Goal: Transaction & Acquisition: Purchase product/service

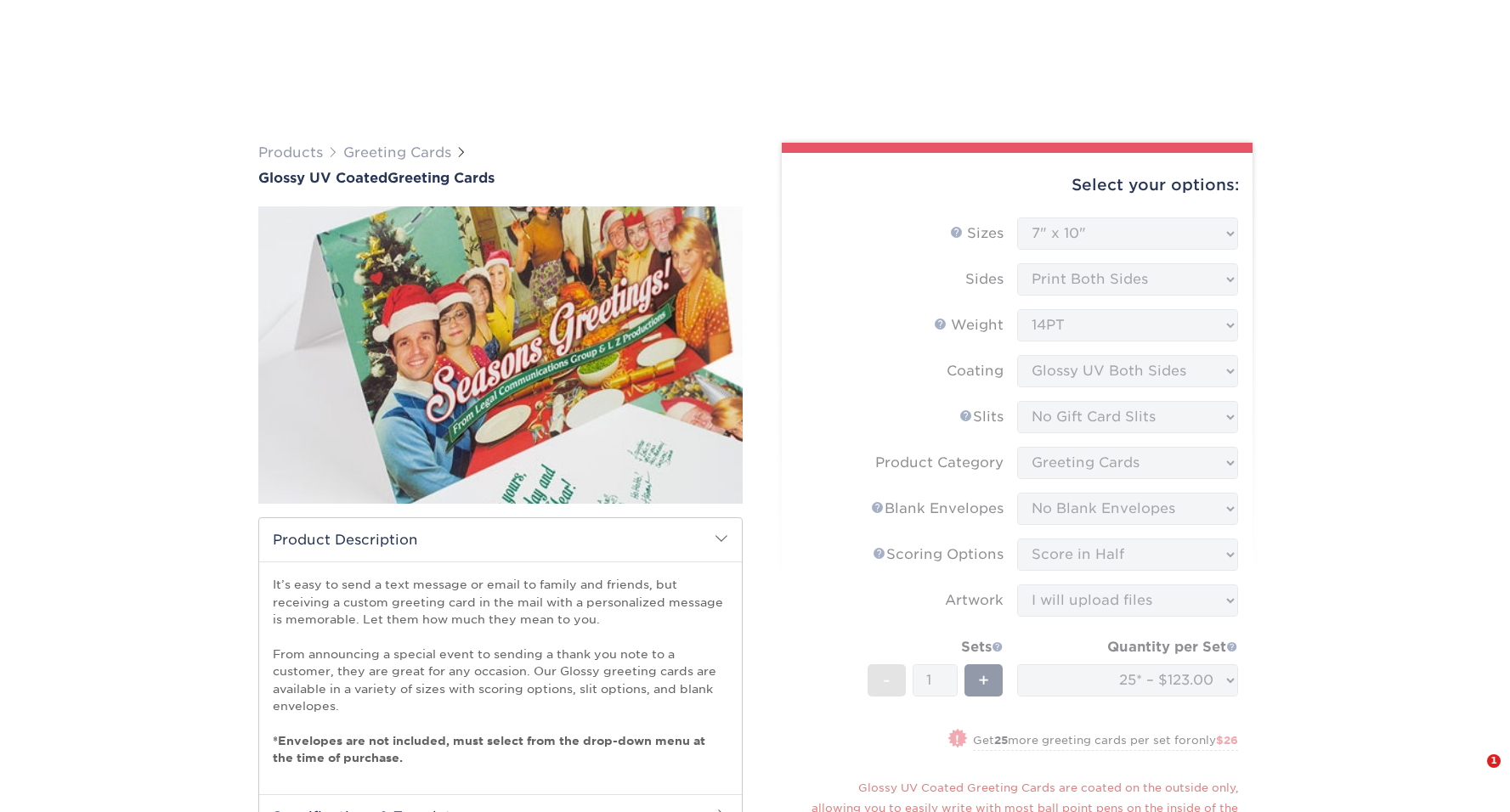
select select "7.00x10.00"
select select "c4055f3c-a707-4a99-931b-ce83690041fd"
select select "b7f8198f-f281-4438-a52e-cd7a5c5c0cfc"
select select "9f137334-7cf0-4a73-8a74-a4df662606ea"
select select "b23166fa-223a-4016-b2d3-d3438452c7d9"
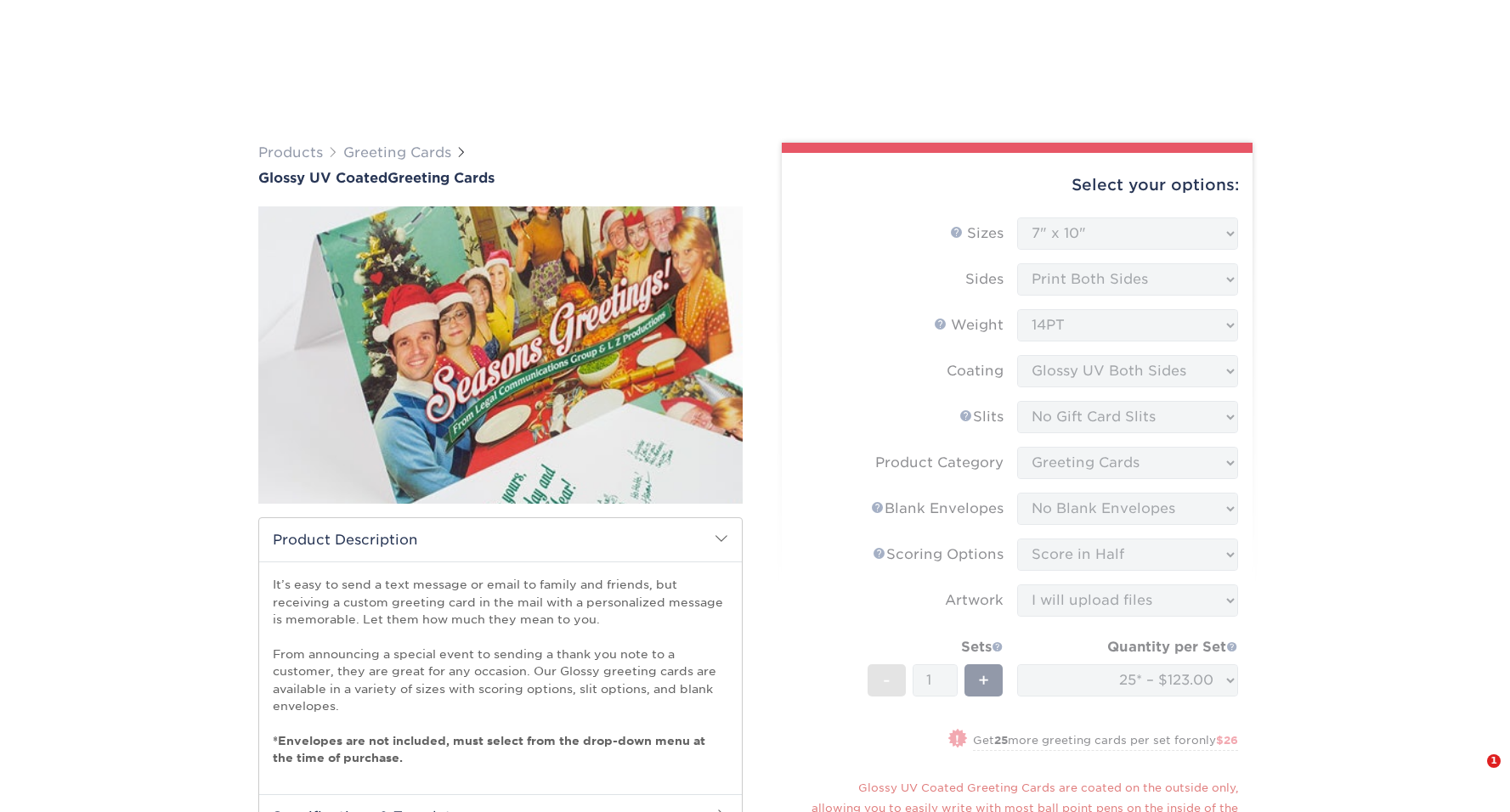
select select "upload"
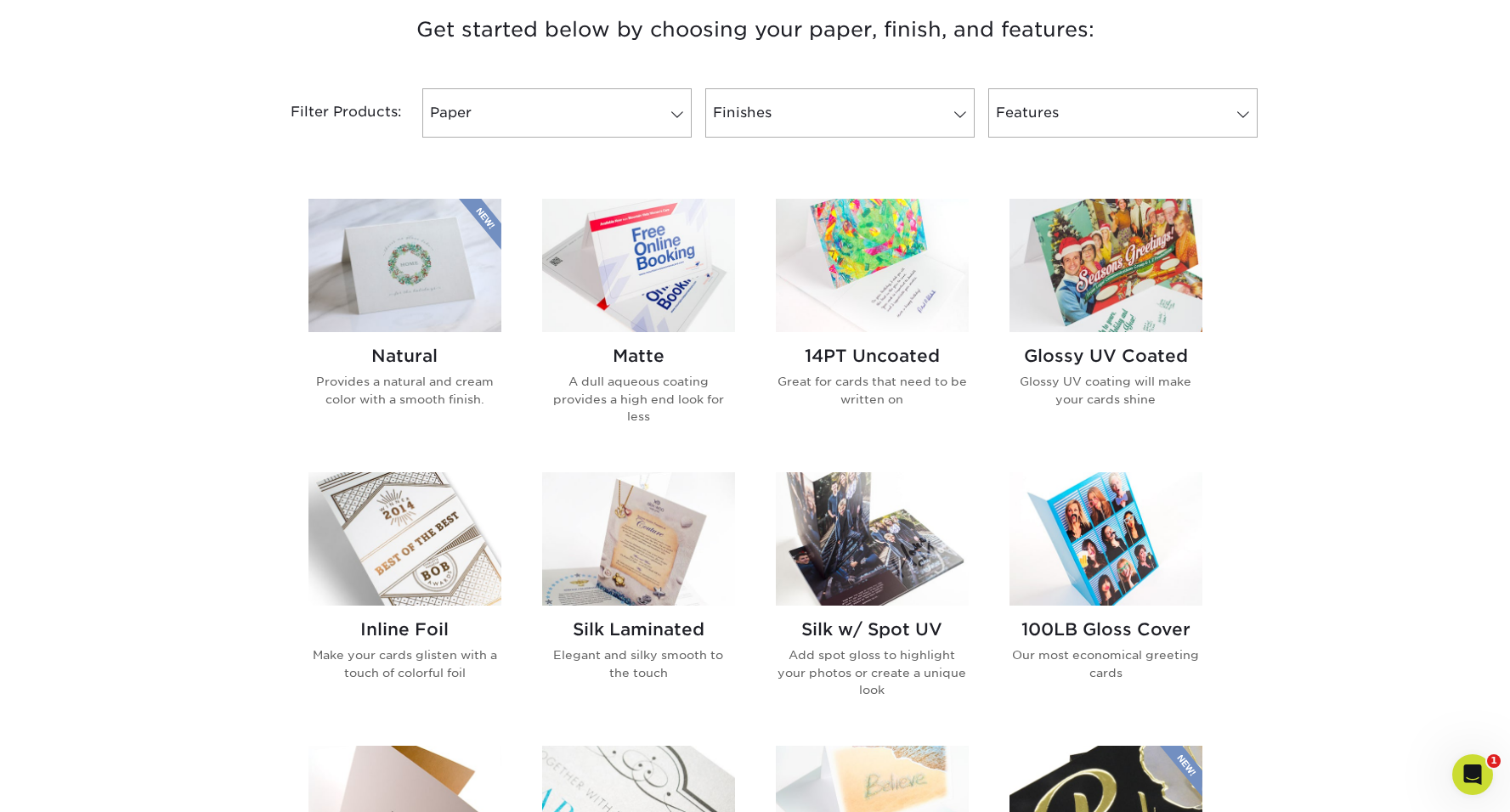
click at [1088, 253] on img at bounding box center [1106, 265] width 193 height 133
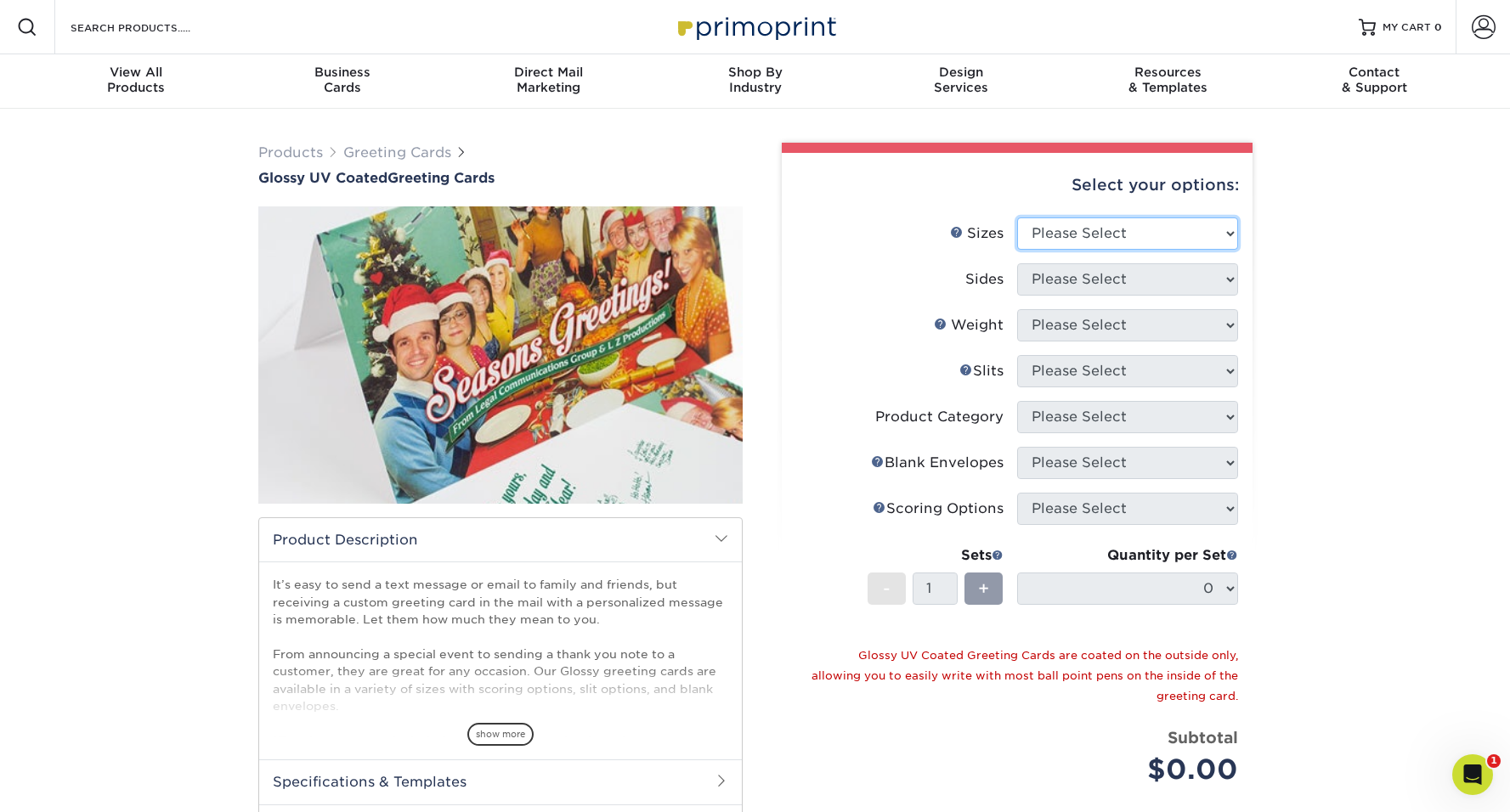
select select "7.00x10.00"
select select "13abbda7-1d64-4f25-8bb2-c179b224825d"
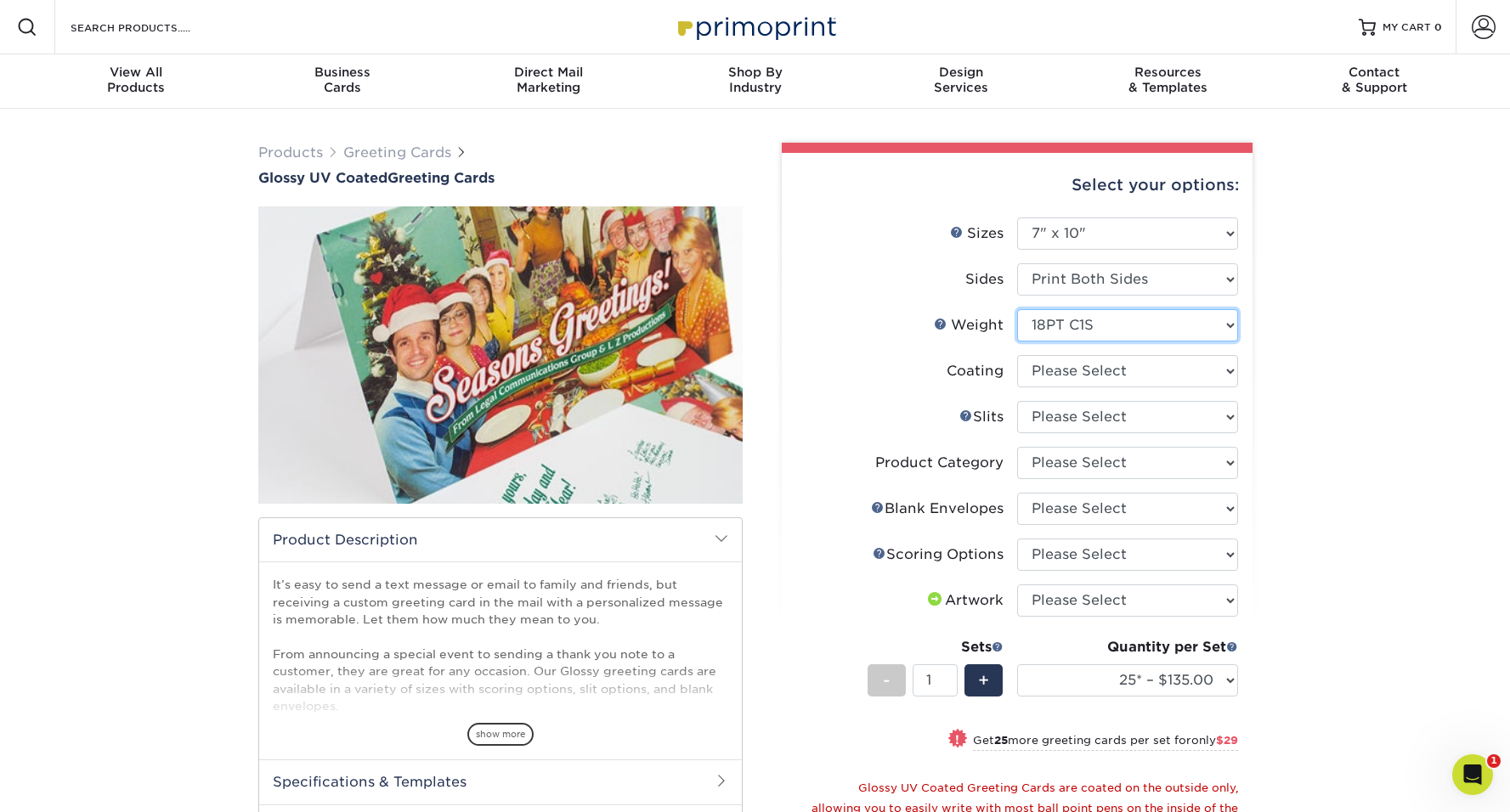
select select "14PT"
select select
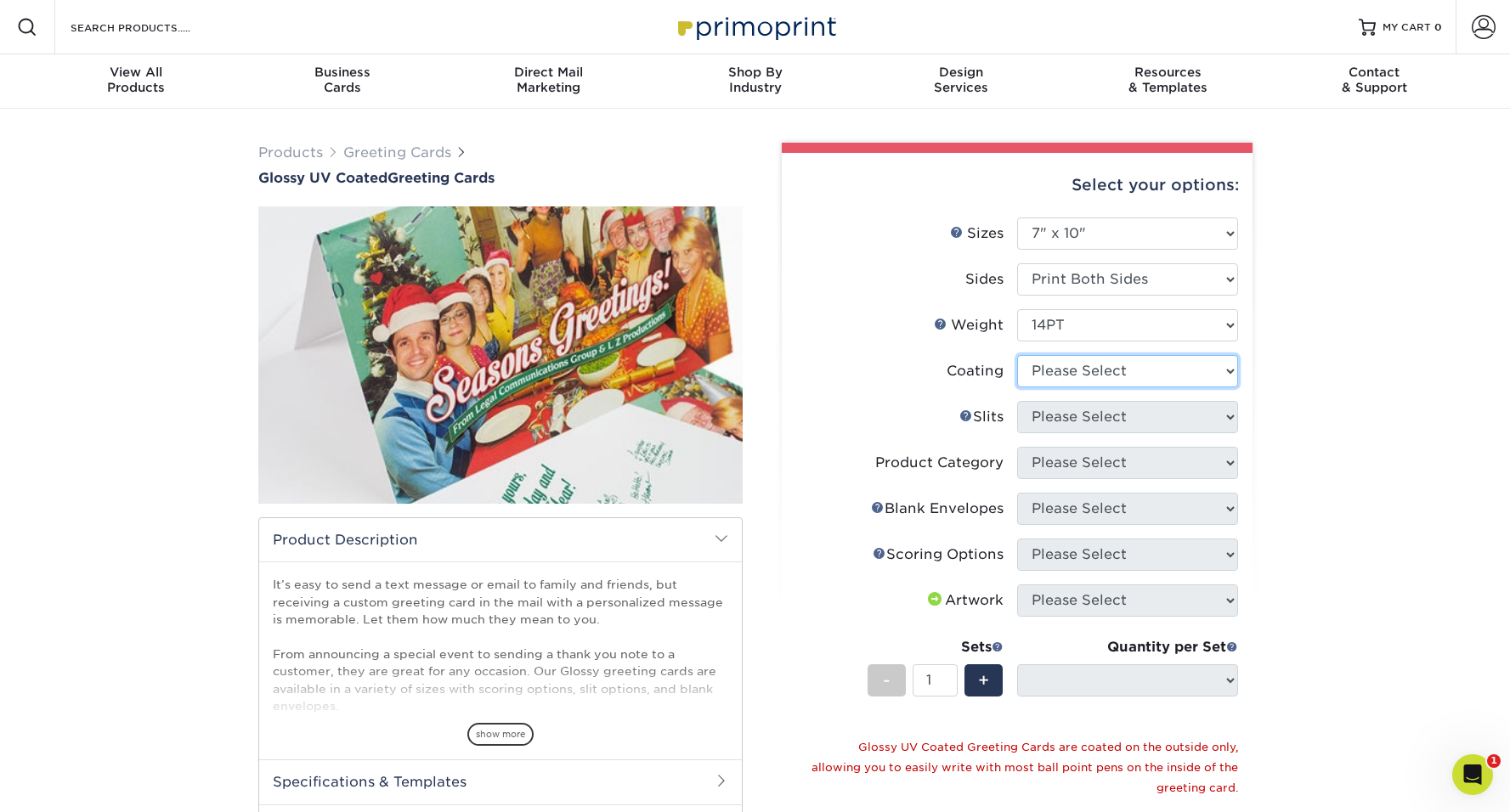
select select "ae367451-b2b8-45df-a344-0f05b6a12993"
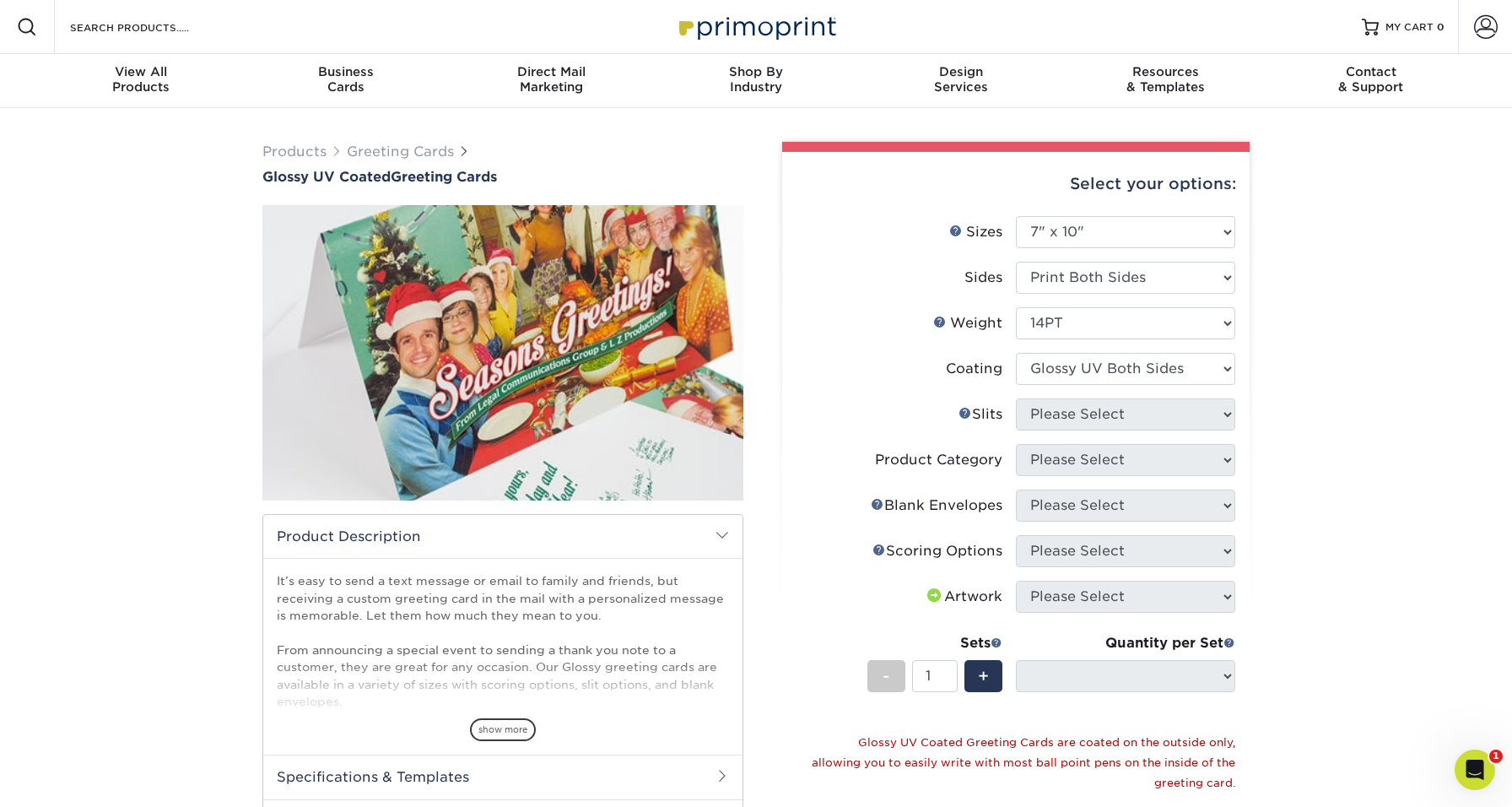
select select "-1"
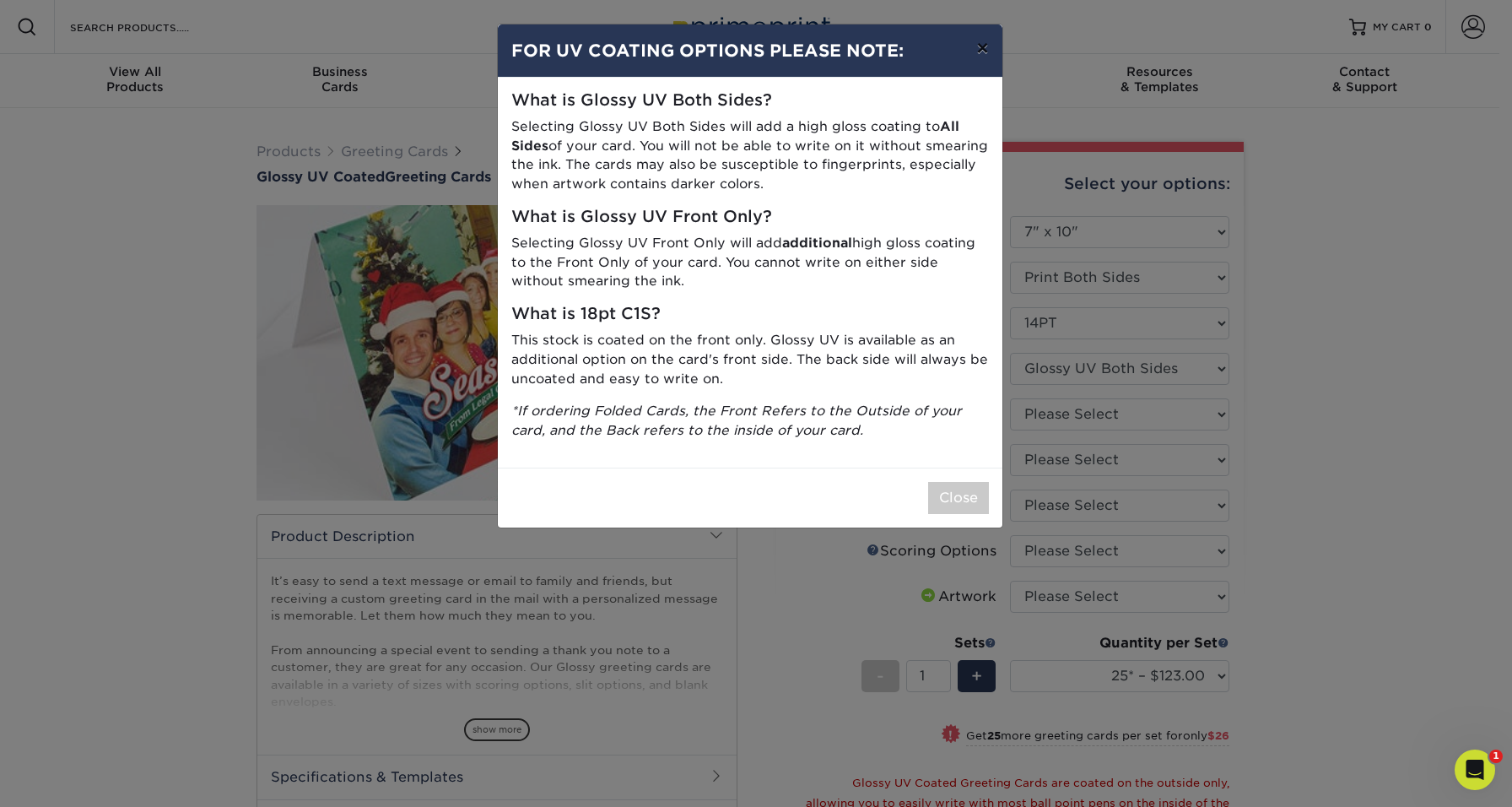
click at [981, 47] on button "×" at bounding box center [982, 47] width 39 height 47
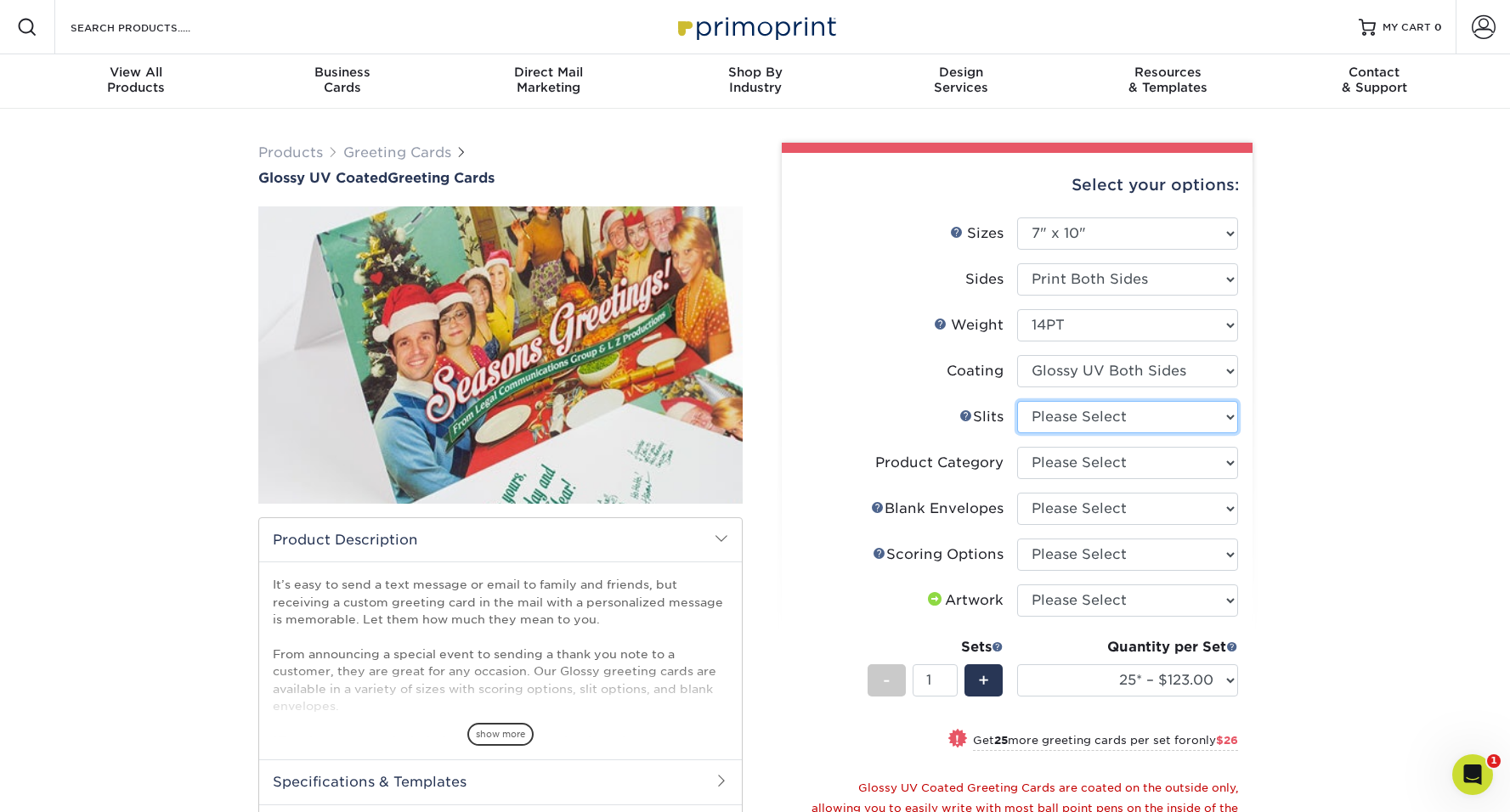
select select "c4055f3c-a707-4a99-931b-ce83690041fd"
select select "b7f8198f-f281-4438-a52e-cd7a5c5c0cfc"
select select "9f137334-7cf0-4a73-8a74-a4df662606ea"
select select "b23166fa-223a-4016-b2d3-d3438452c7d9"
select select "upload"
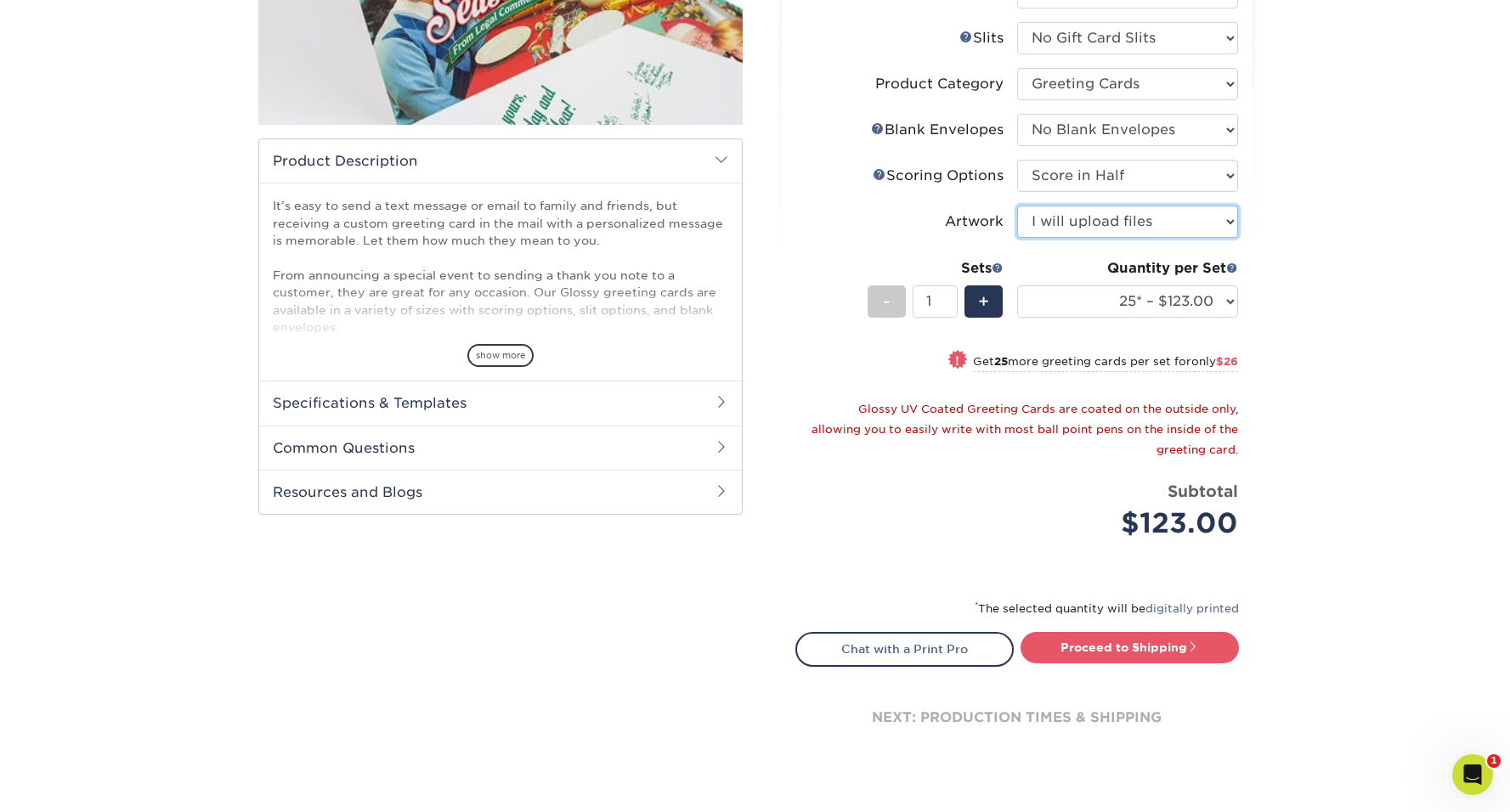
scroll to position [382, 0]
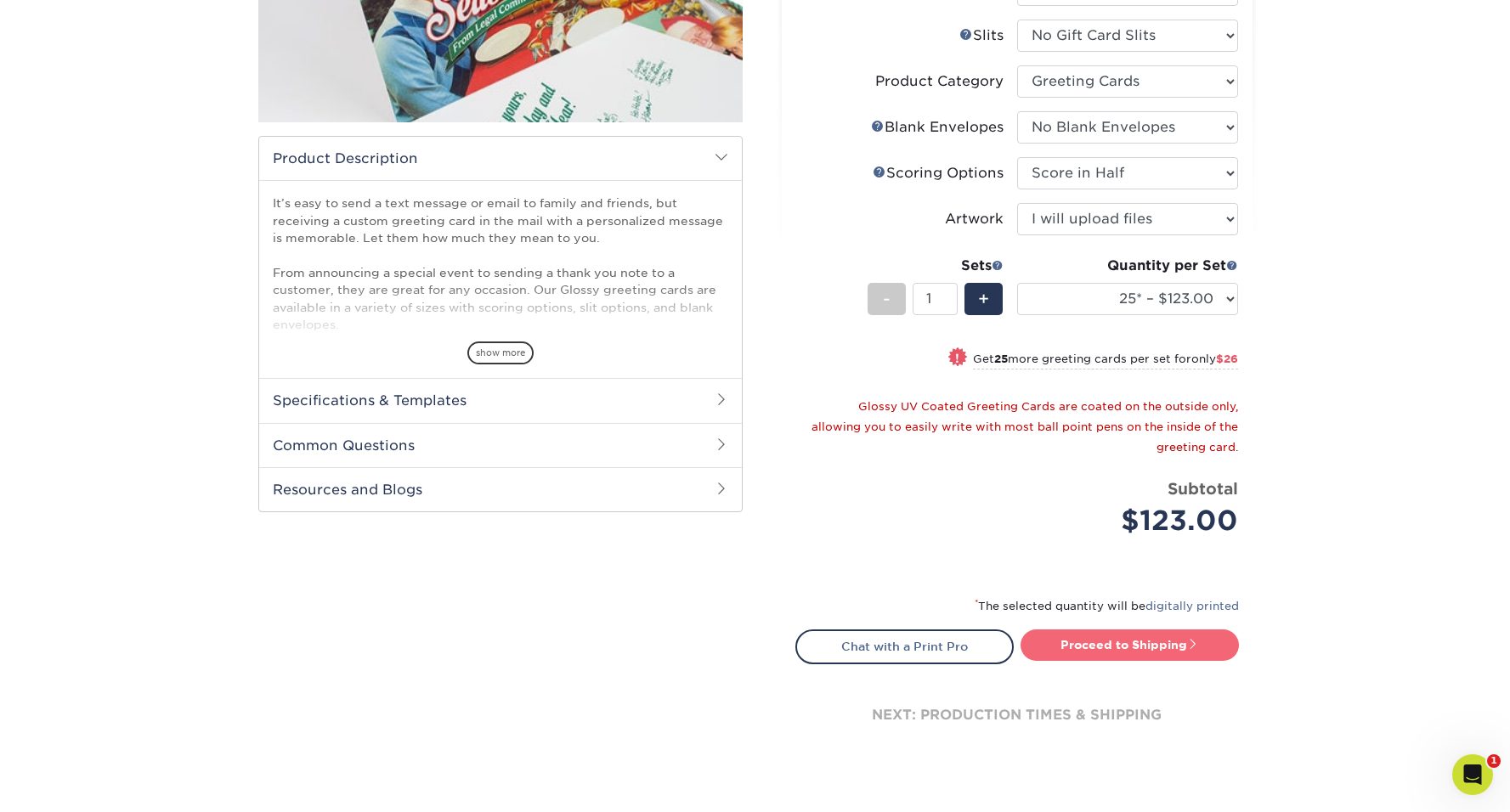
click at [1132, 642] on link "Proceed to Shipping" at bounding box center [1130, 644] width 219 height 31
type input "Set 1"
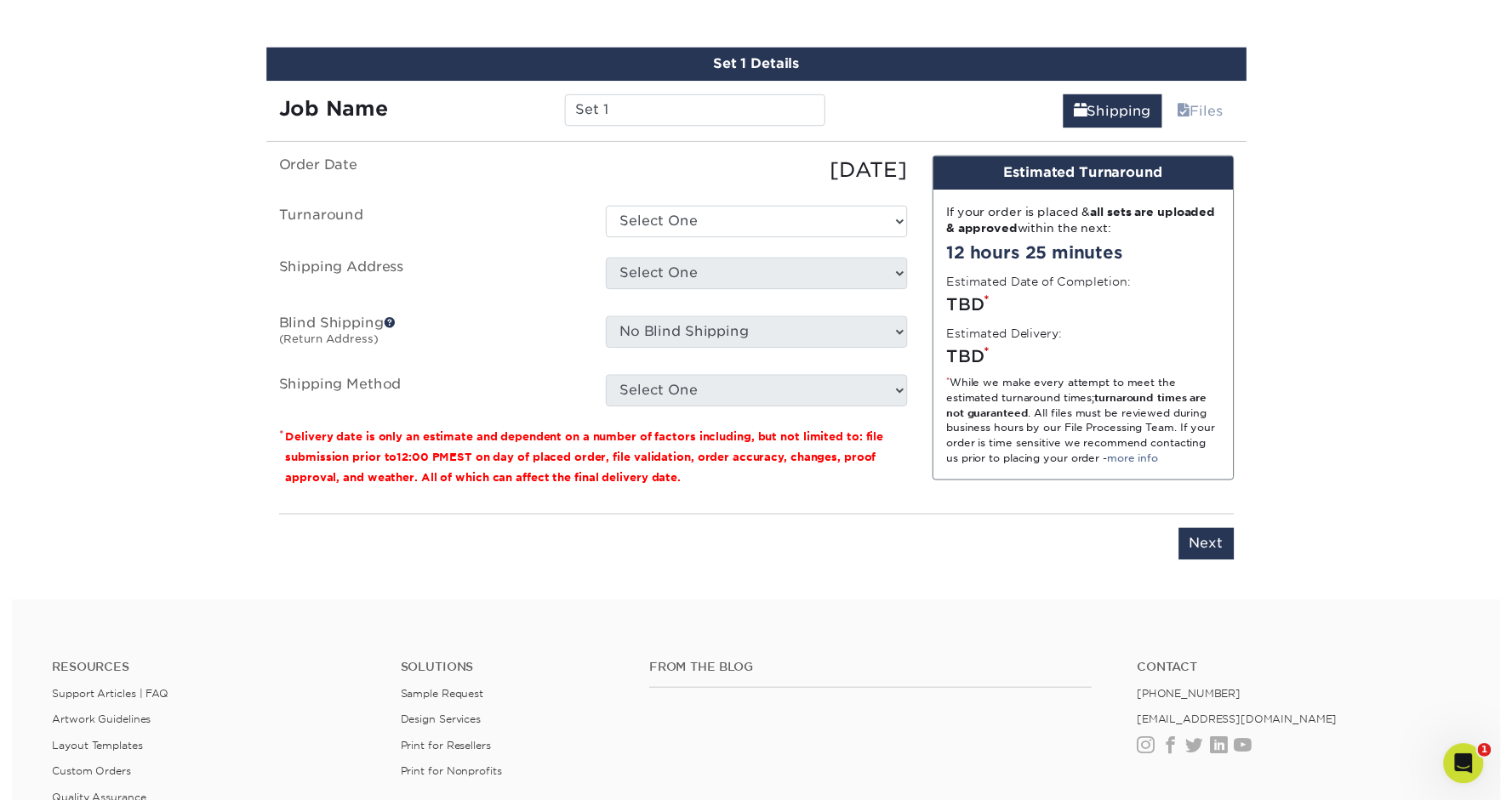
scroll to position [1057, 0]
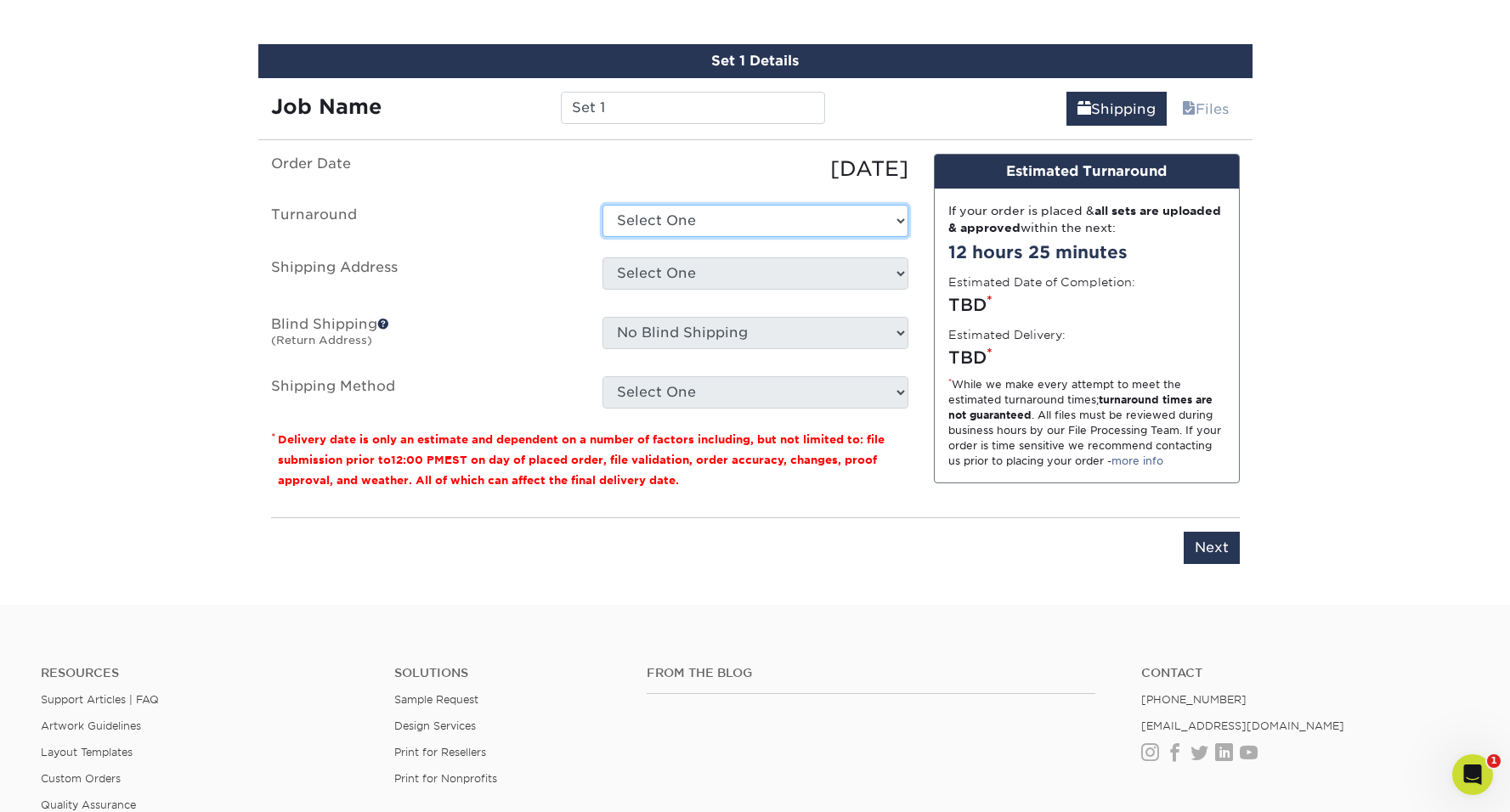
select select "45ef4107-5e4f-451b-8c48-1178b93a7d6d"
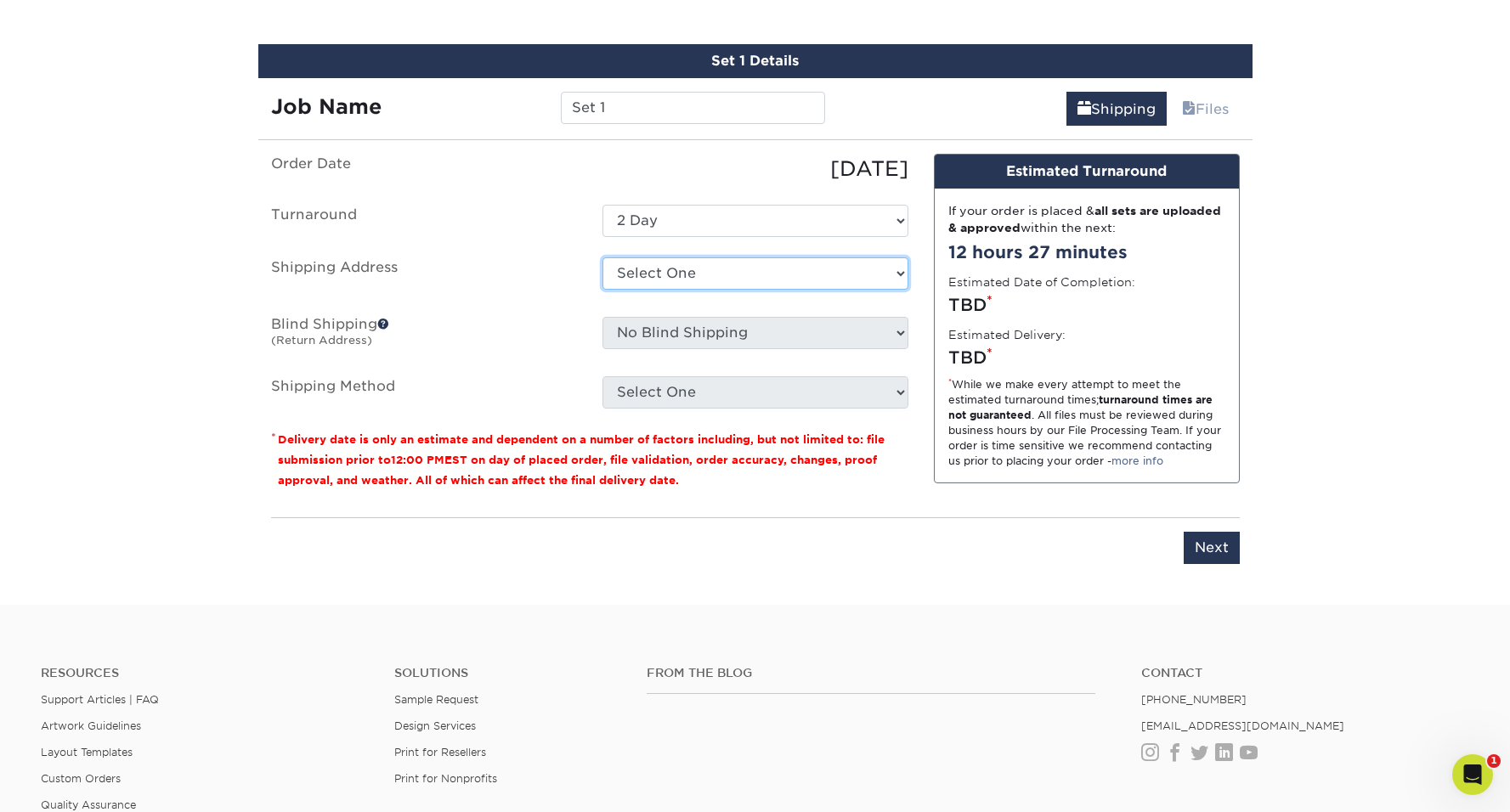
select select "newaddress"
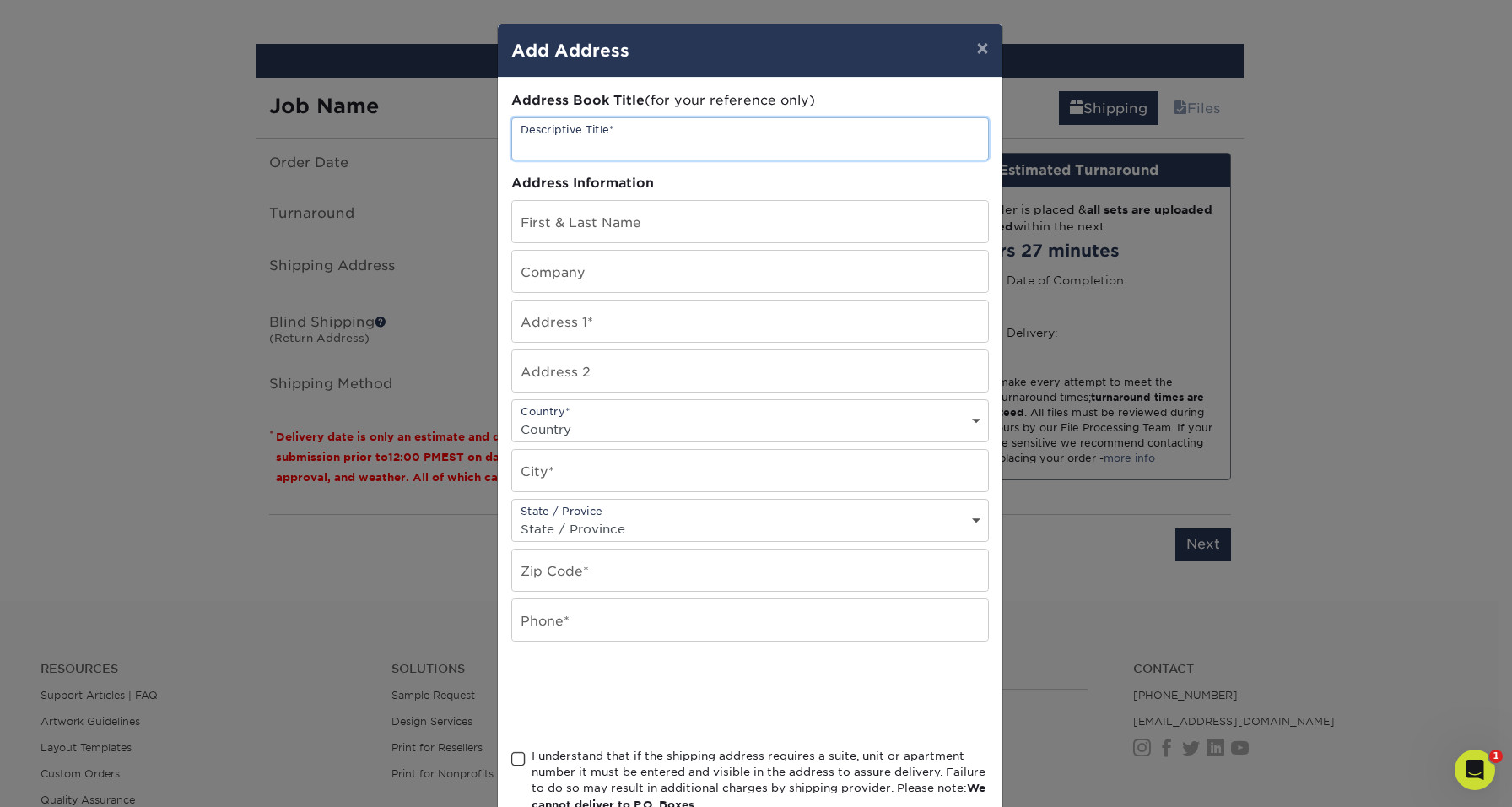
click at [556, 143] on input "text" at bounding box center [749, 138] width 476 height 42
type input "Austin apt"
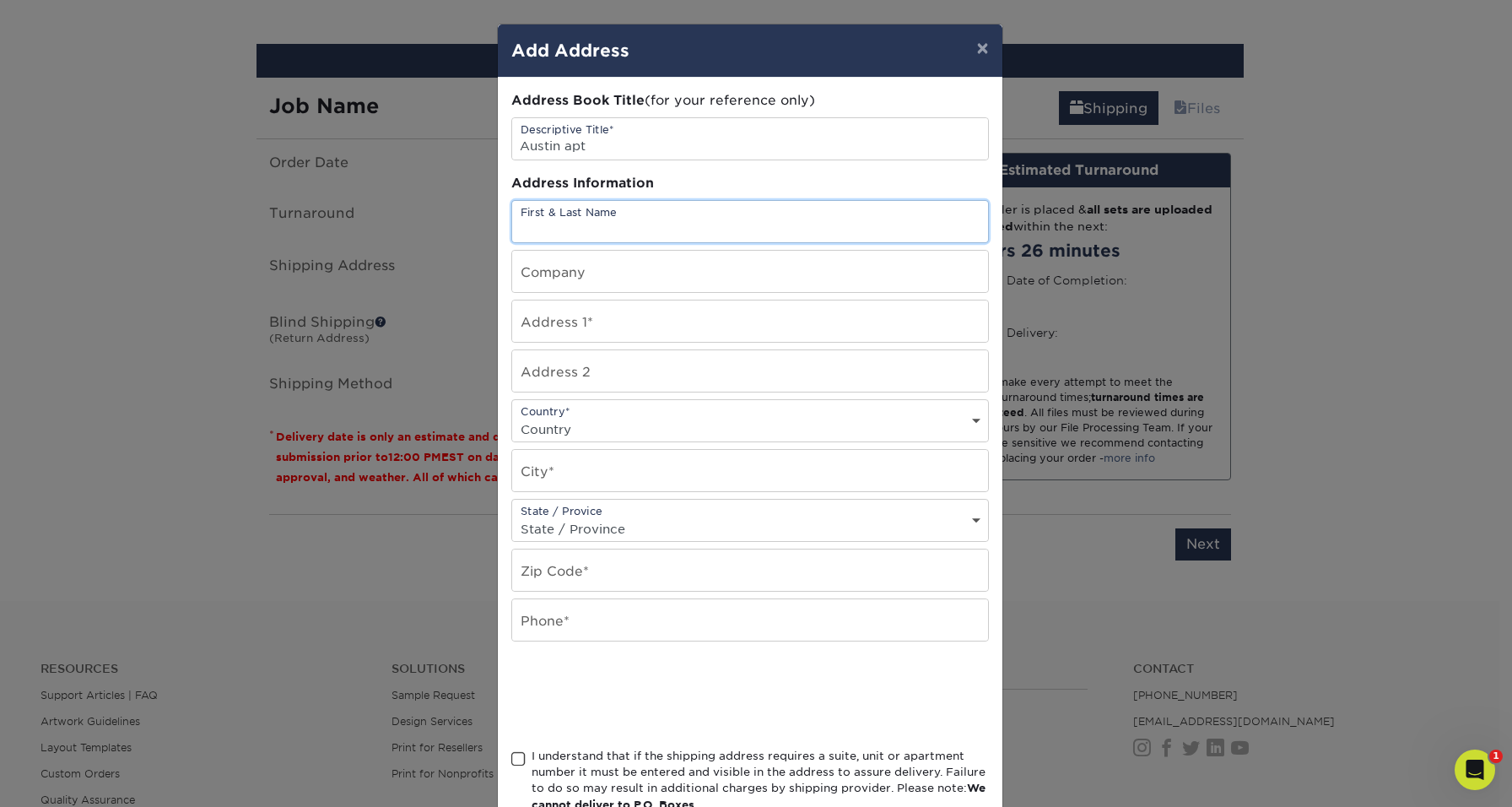
click at [513, 225] on input "text" at bounding box center [749, 222] width 476 height 42
type input "[PERSON_NAME]"
click at [540, 274] on input "text" at bounding box center [749, 271] width 476 height 42
click at [564, 323] on input "text" at bounding box center [749, 321] width 476 height 42
type input "[STREET_ADDRESS]"
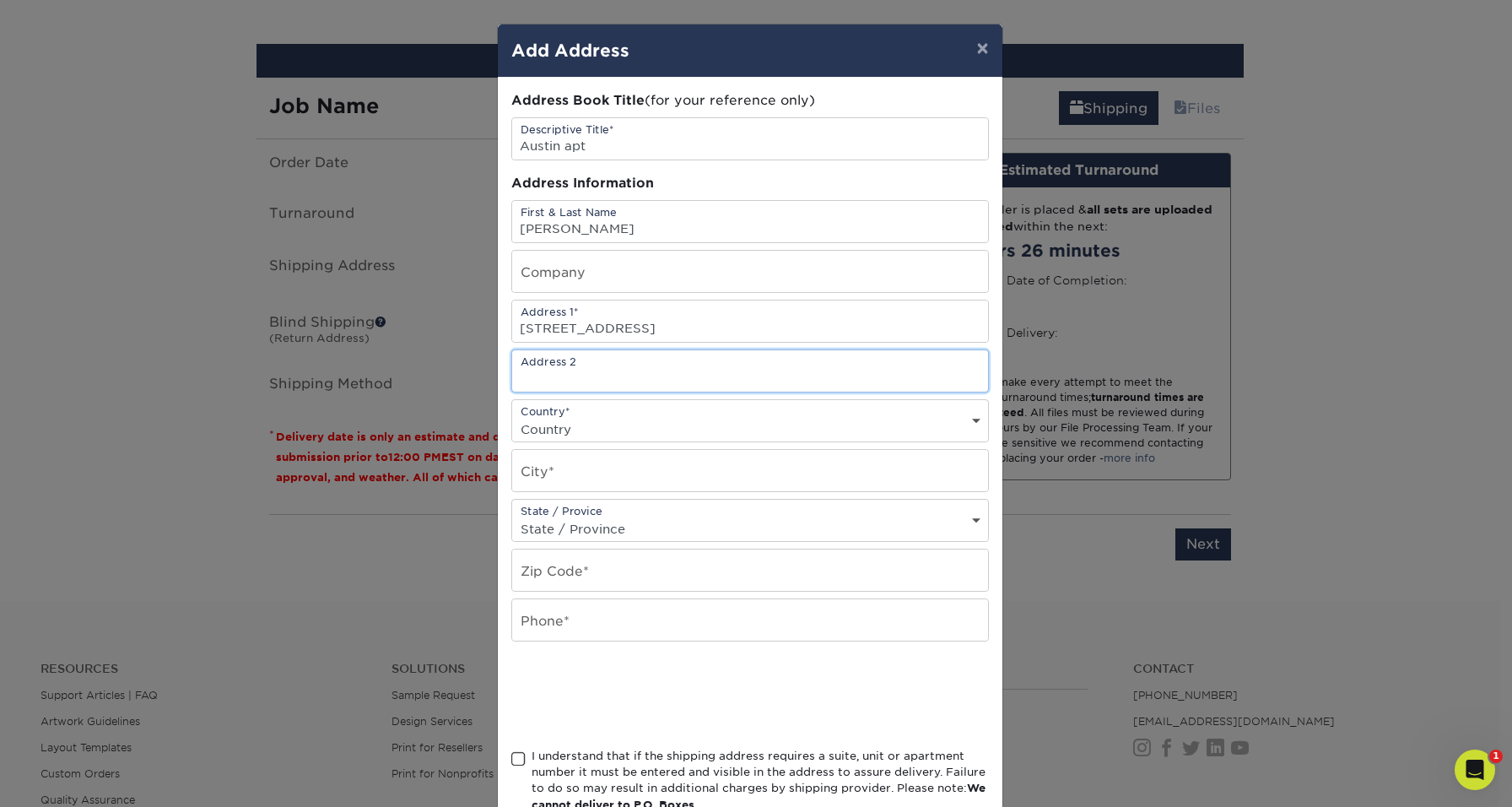
click at [556, 372] on input "text" at bounding box center [749, 371] width 476 height 42
type input "Unit 1302"
click at [555, 410] on div "Country* Country United States Canada ----------------------------- Afghanistan…" at bounding box center [749, 420] width 477 height 43
click at [632, 417] on div "Country* Country United States Canada ----------------------------- Afghanistan…" at bounding box center [749, 420] width 477 height 43
click at [970, 418] on div "Country* Country United States Canada ----------------------------- Afghanistan…" at bounding box center [749, 420] width 477 height 43
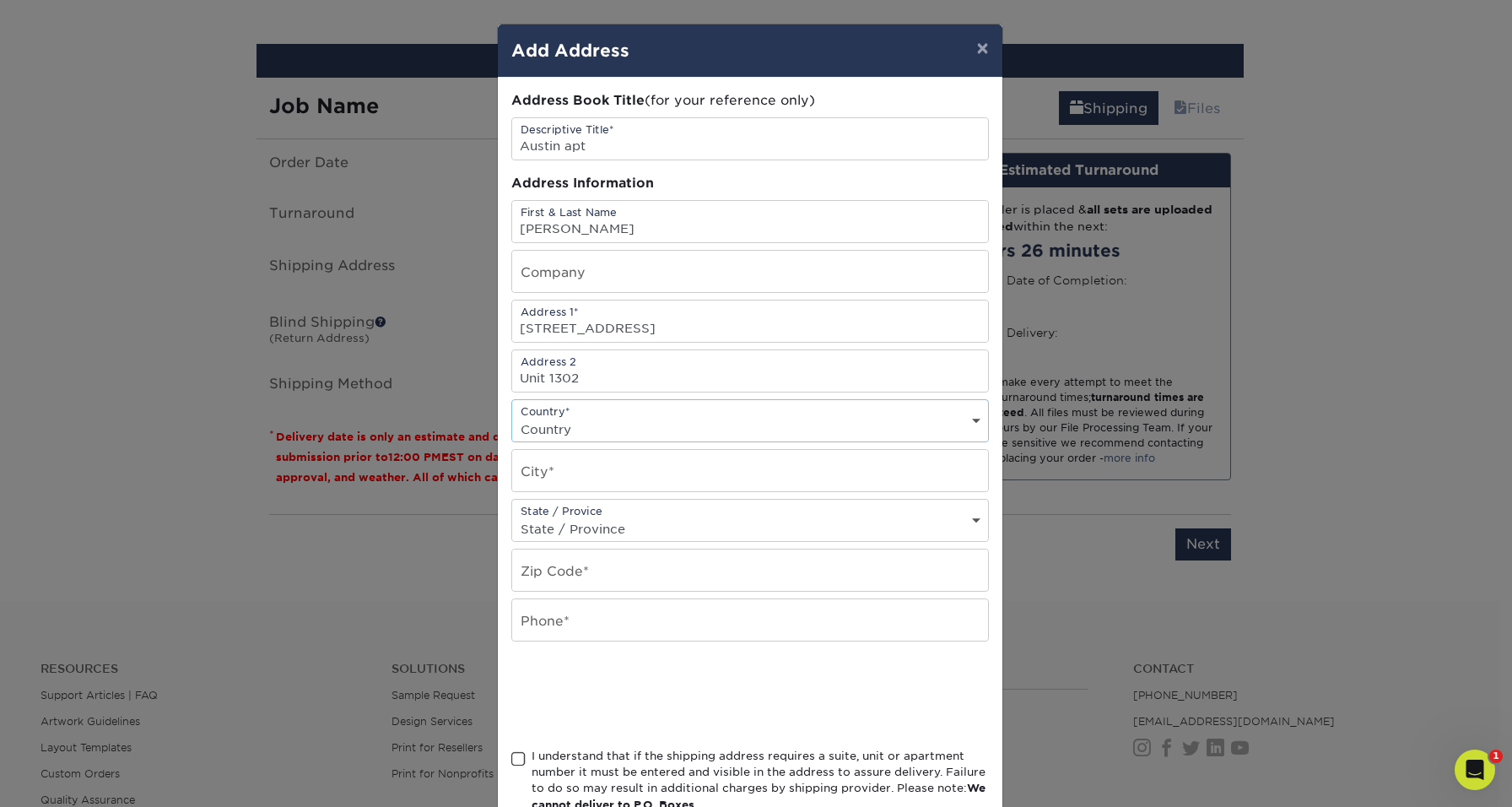
select select "US"
click at [589, 480] on input "text" at bounding box center [749, 470] width 476 height 42
type input "Houston"
click at [677, 513] on div "State / Provice State / Province Alabama Alaska Arizona Arkansas California Col…" at bounding box center [749, 520] width 477 height 43
select select "[GEOGRAPHIC_DATA]"
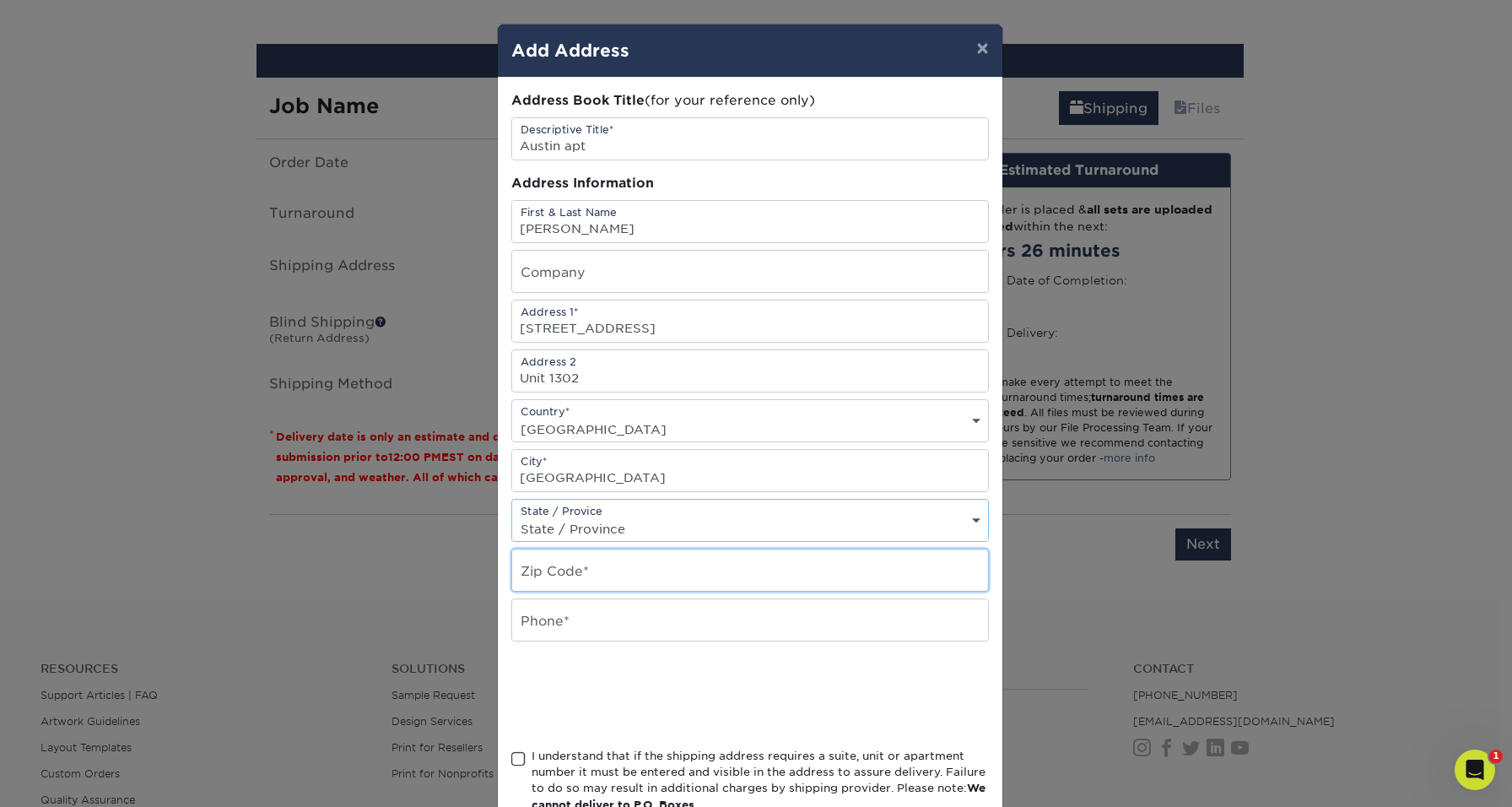
click at [610, 577] on input "text" at bounding box center [749, 570] width 476 height 42
type input "77027"
click at [579, 627] on input "text" at bounding box center [749, 620] width 476 height 42
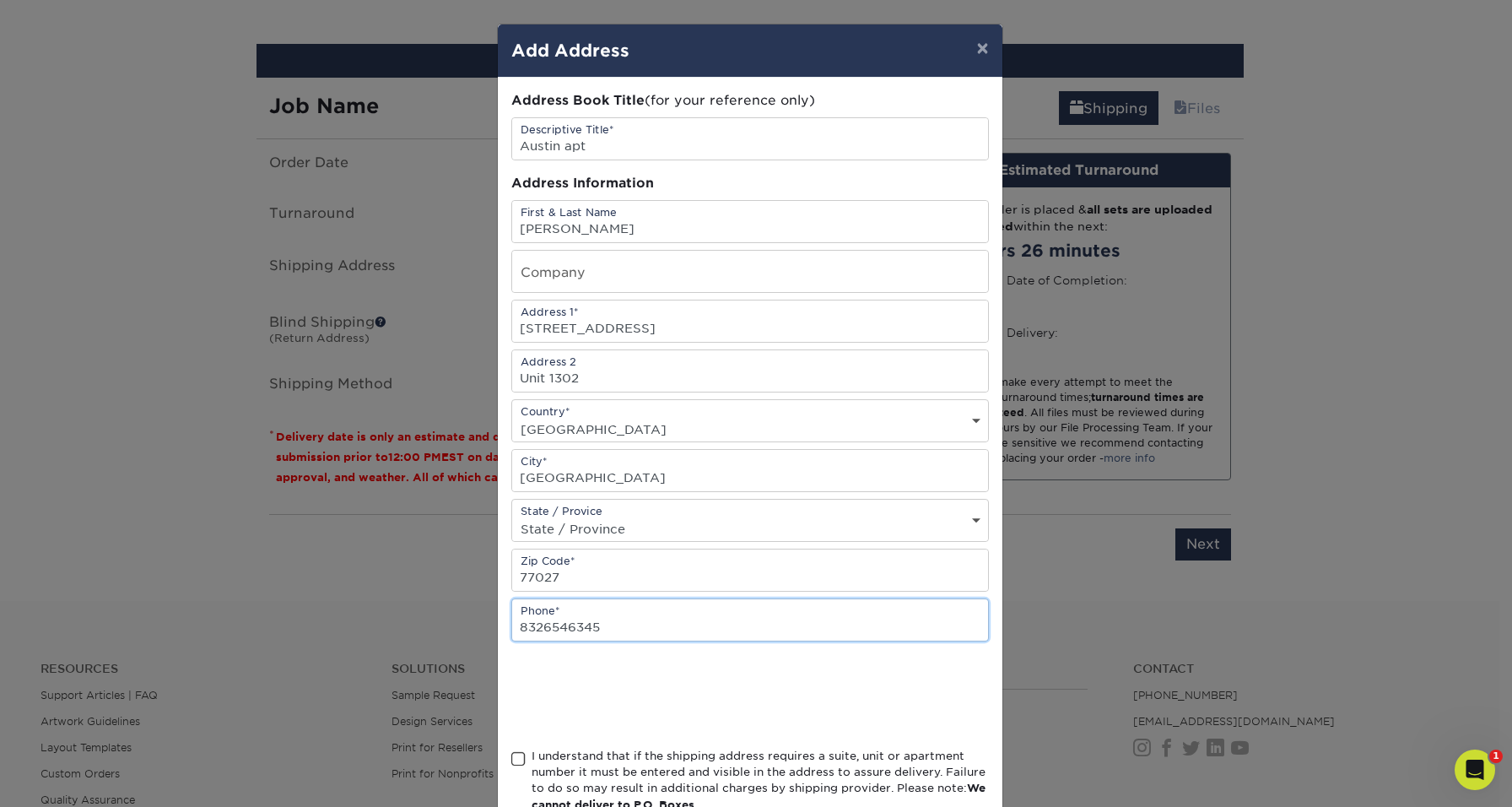
type input "8326546345"
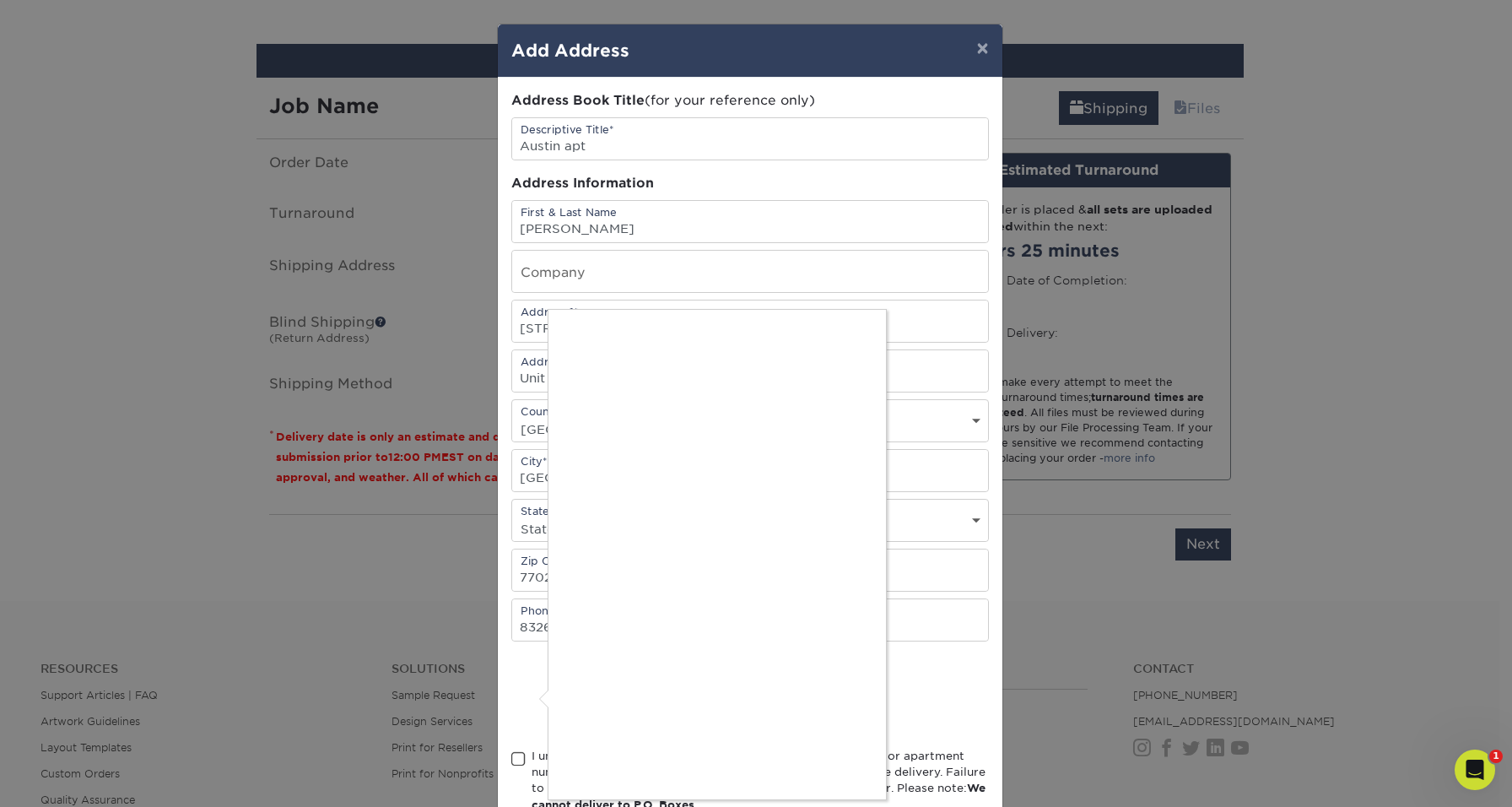
click at [529, 698] on div at bounding box center [756, 404] width 1512 height 807
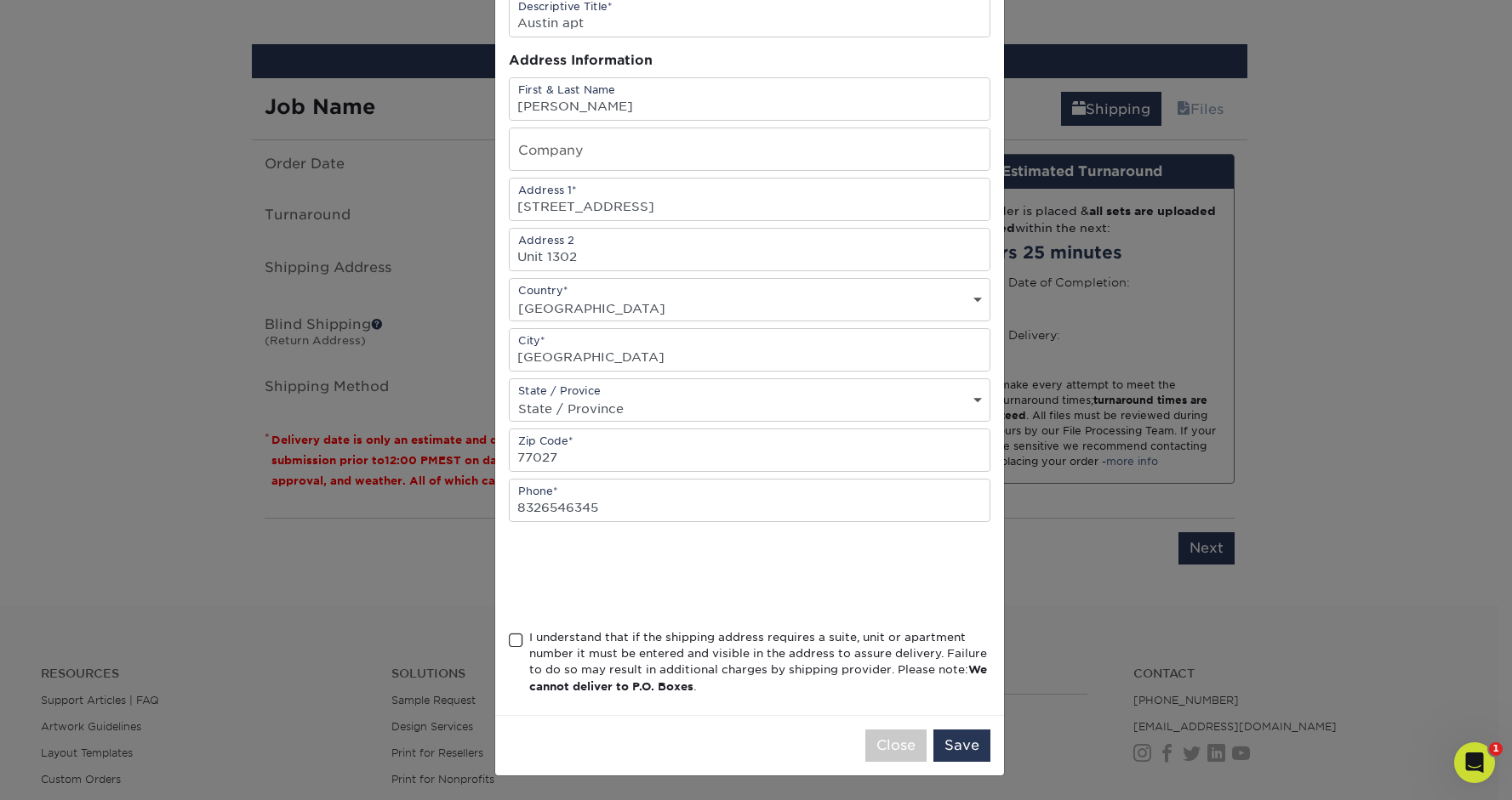
scroll to position [128, 0]
click at [511, 638] on span at bounding box center [515, 640] width 14 height 16
click at [0, 0] on input "I understand that if the shipping address requires a suite, unit or apartment n…" at bounding box center [0, 0] width 0 height 0
click at [962, 746] on button "Save" at bounding box center [961, 746] width 57 height 33
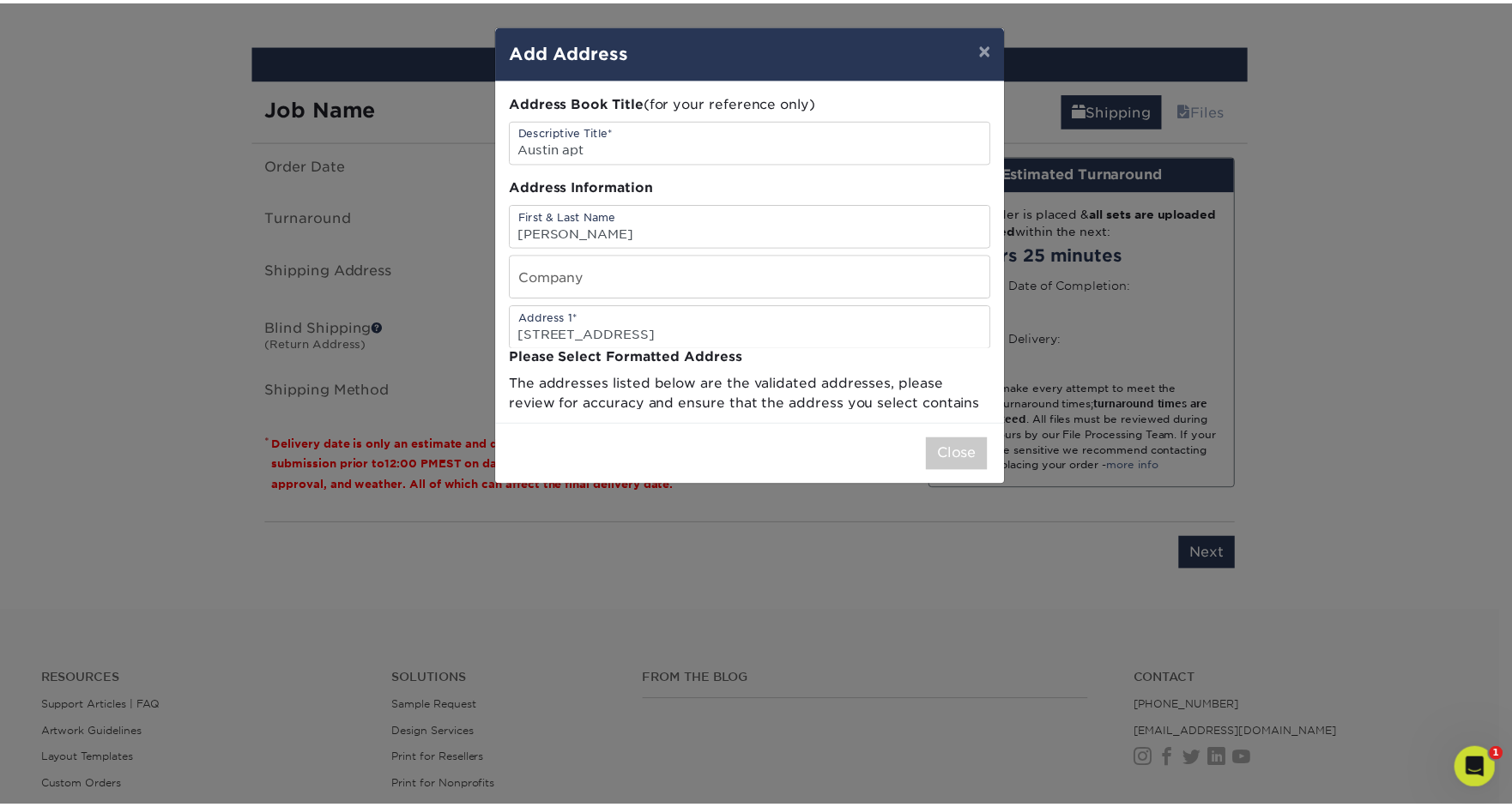
scroll to position [0, 0]
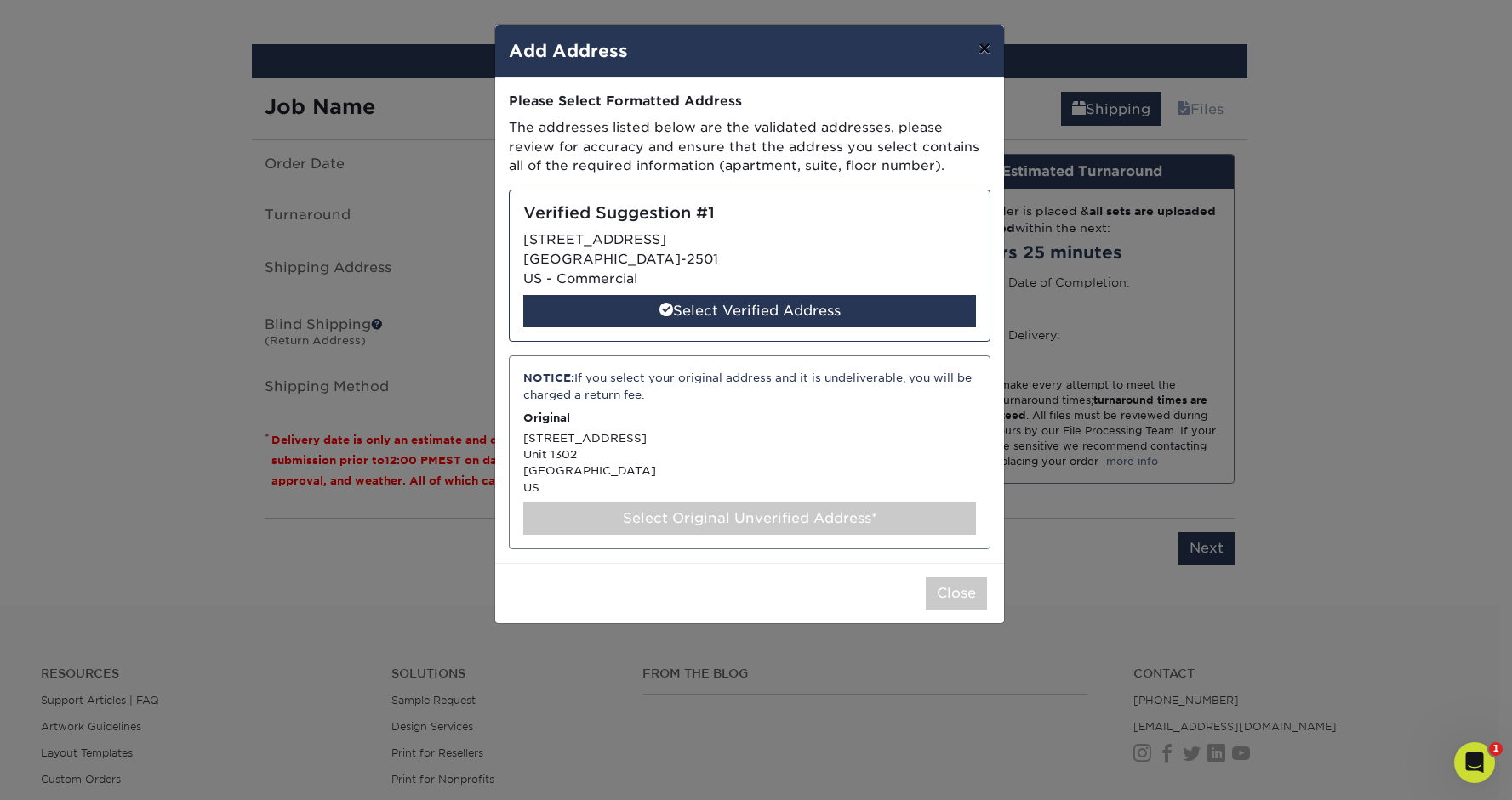
click at [982, 44] on button "×" at bounding box center [985, 48] width 39 height 48
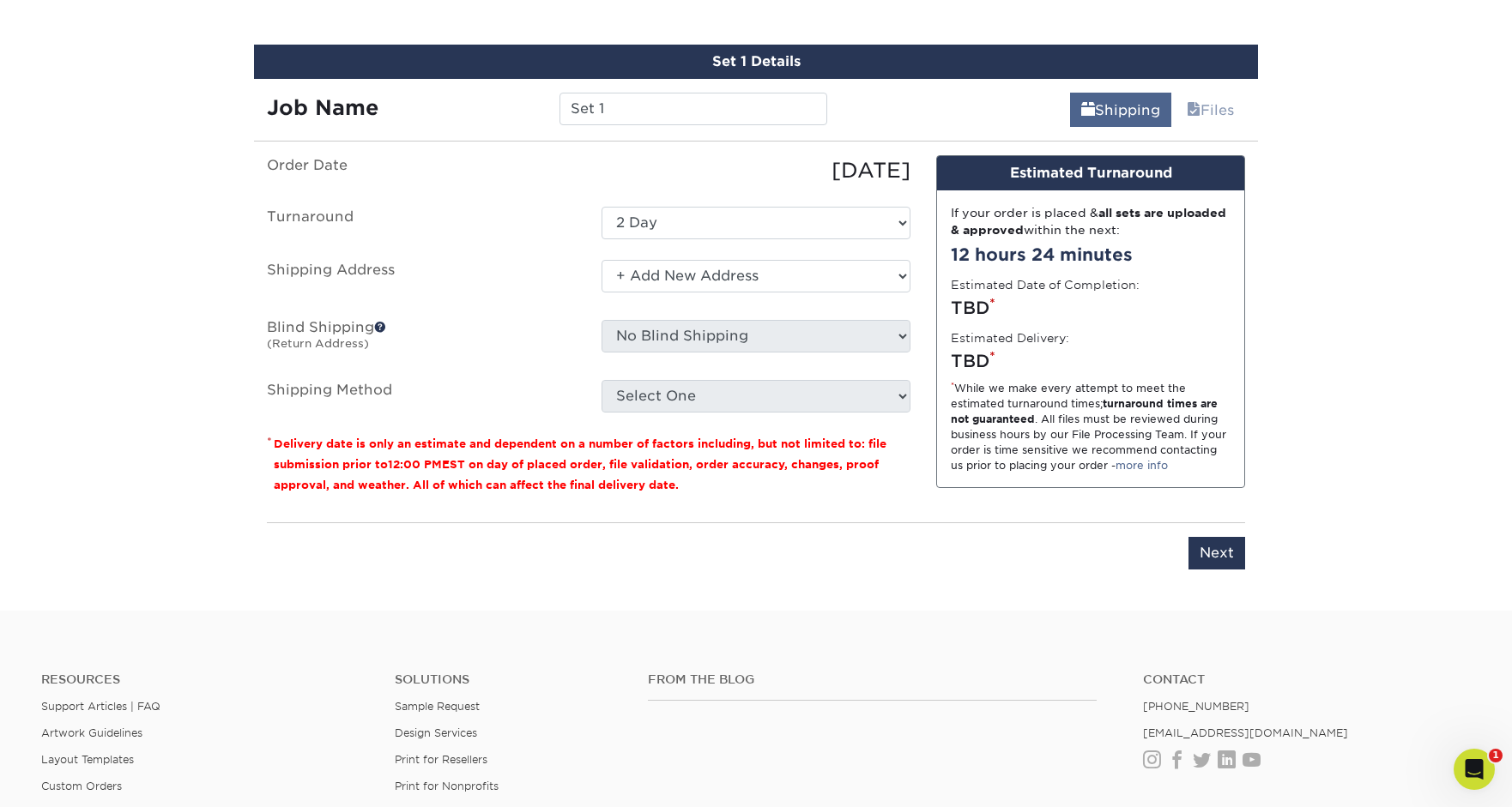
click at [1103, 104] on link "Shipping" at bounding box center [1121, 109] width 101 height 34
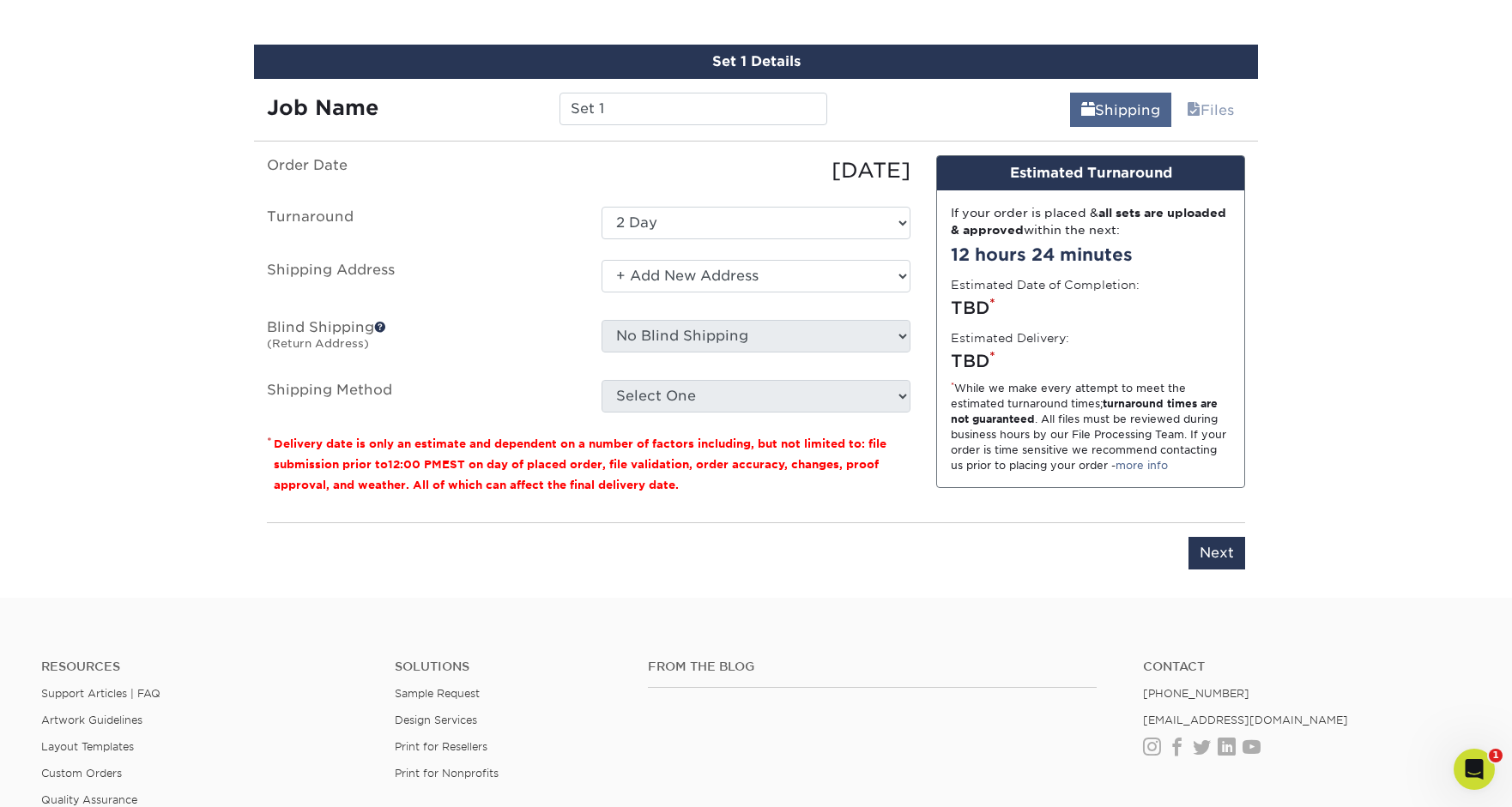
scroll to position [925, 0]
